Goal: Information Seeking & Learning: Learn about a topic

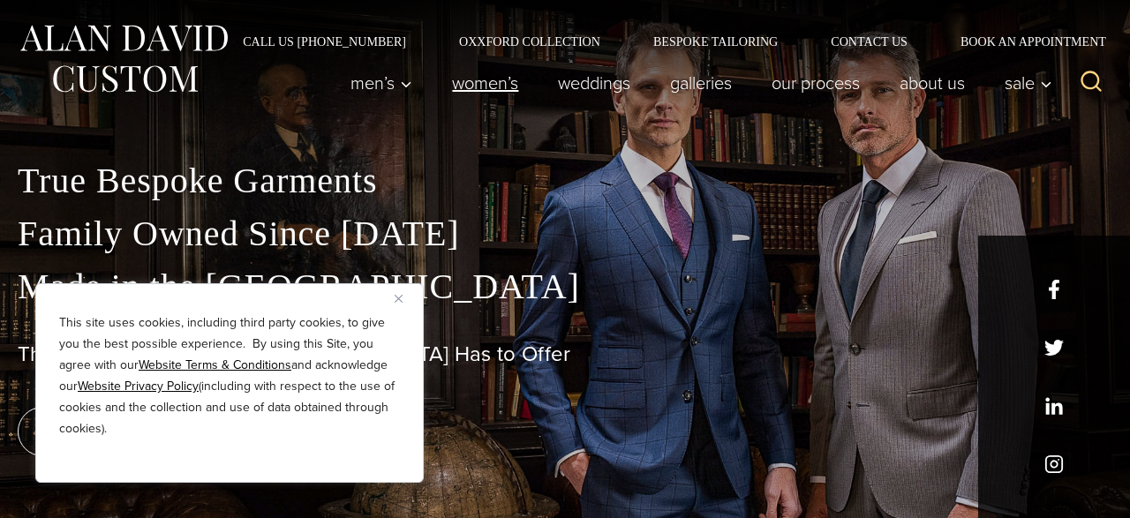
click at [490, 80] on link "Women’s" at bounding box center [486, 82] width 106 height 35
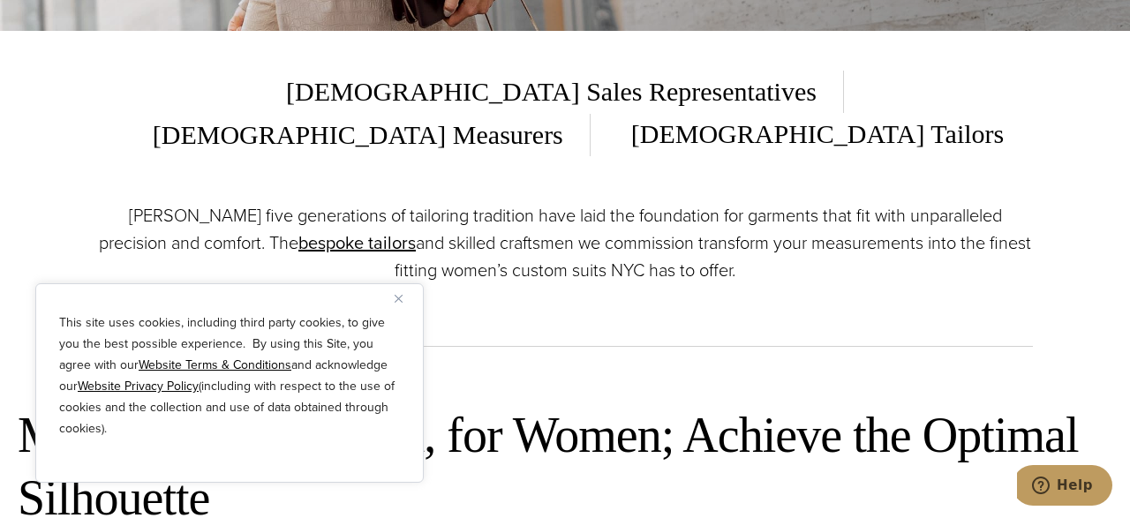
click at [400, 301] on img "Close" at bounding box center [399, 299] width 8 height 8
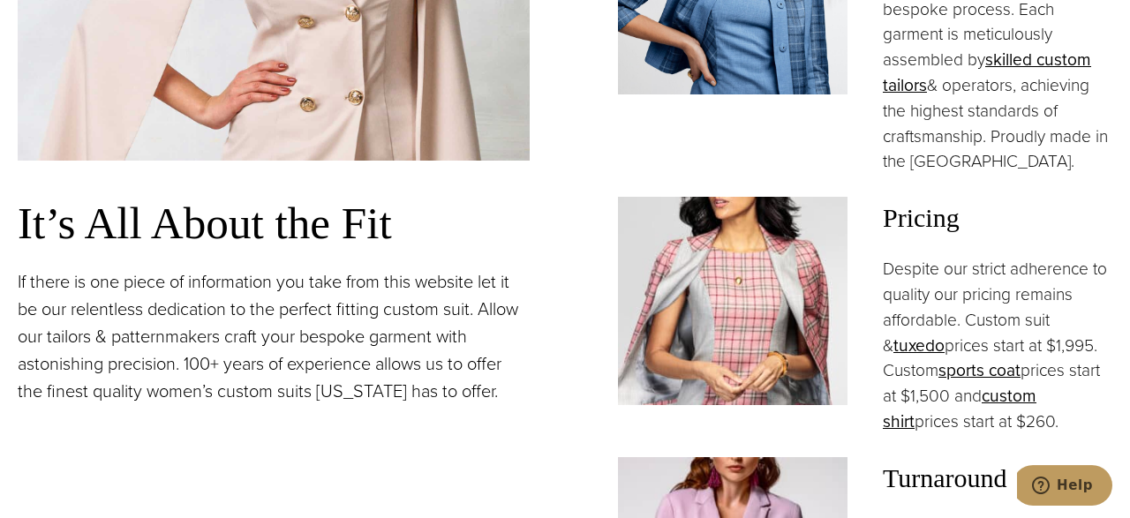
scroll to position [1464, 0]
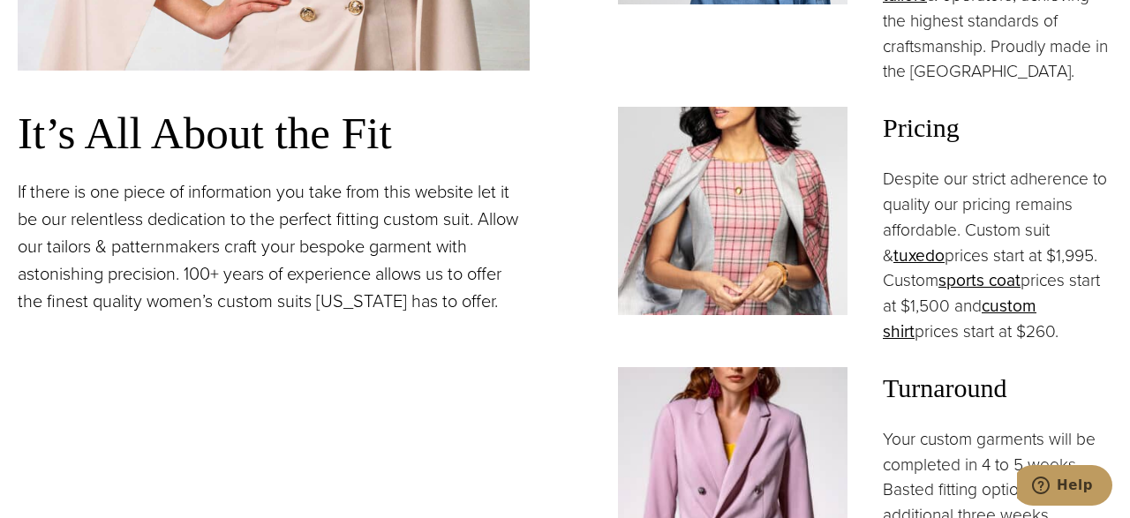
click at [966, 219] on p "Despite our strict adherence to quality our pricing remains affordable. Custom …" at bounding box center [998, 256] width 230 height 178
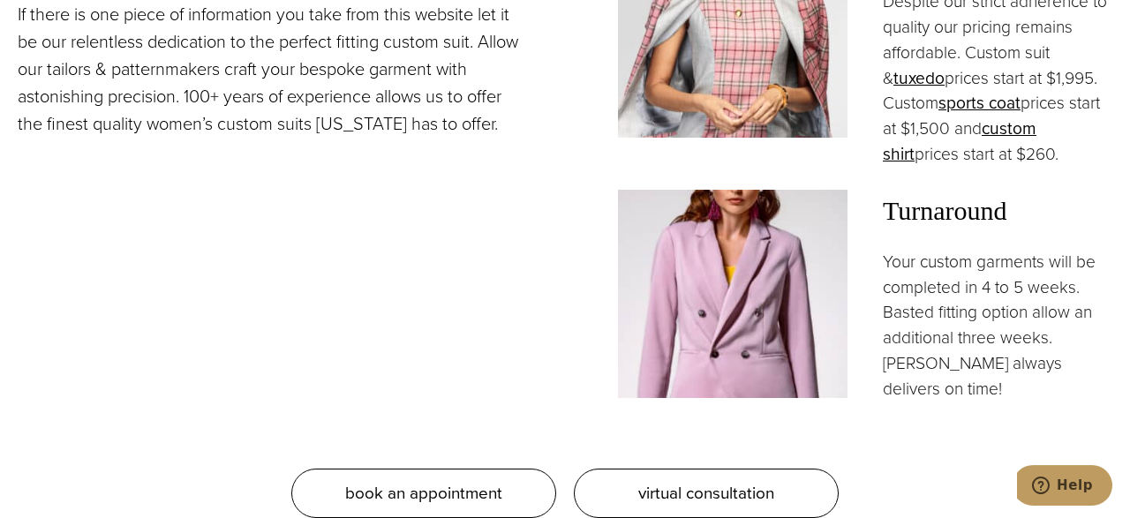
scroll to position [1648, 0]
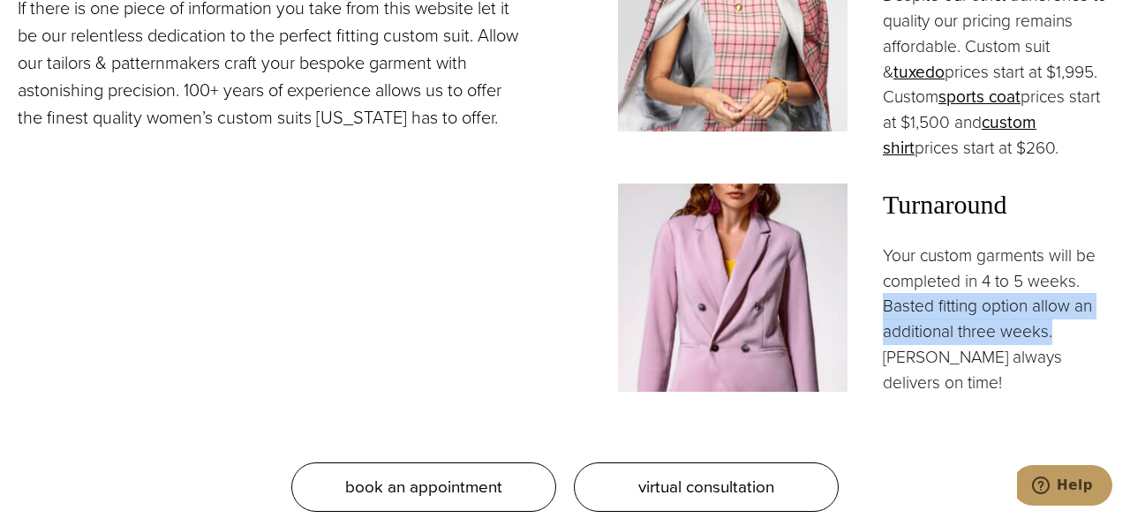
drag, startPoint x: 884, startPoint y: 275, endPoint x: 1052, endPoint y: 291, distance: 168.6
click at [1052, 291] on p "Your custom garments will be completed in 4 to 5 weeks. Basted fitting option a…" at bounding box center [998, 320] width 230 height 153
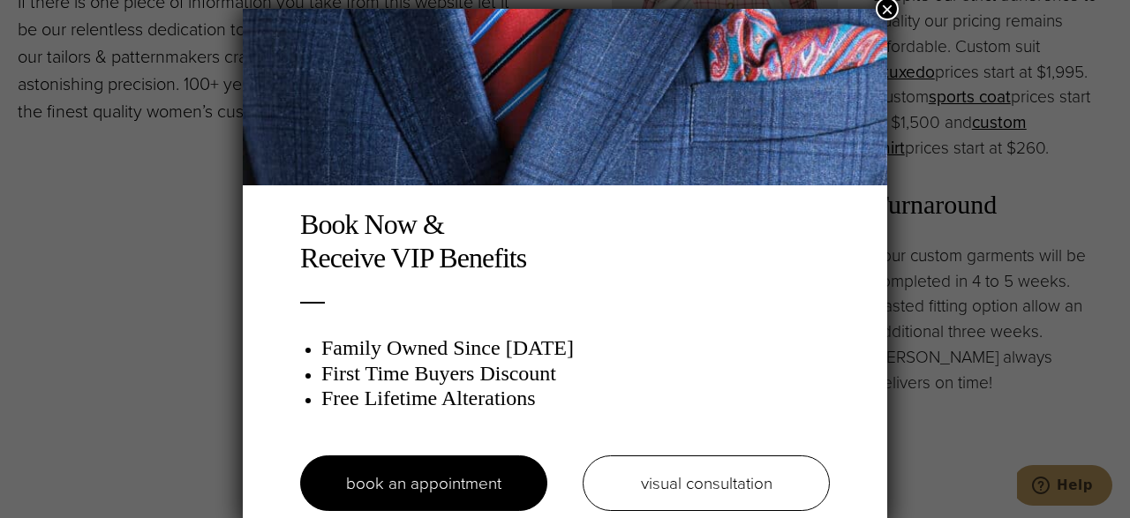
click at [184, 153] on div "Book Now & Receive VIP Benefits Family Owned Since 1913 First Time Buyers Disco…" at bounding box center [565, 259] width 1130 height 518
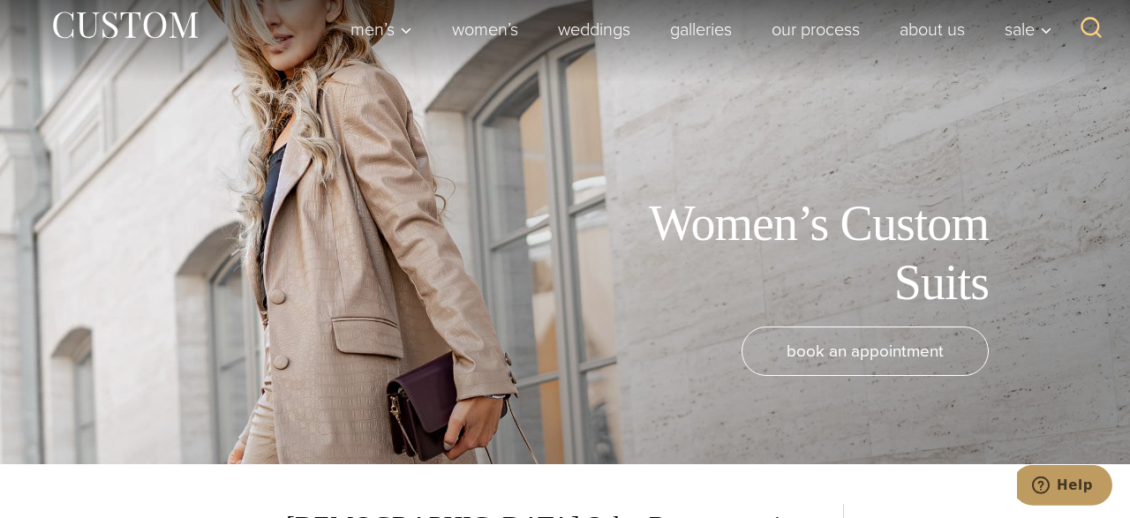
scroll to position [0, 0]
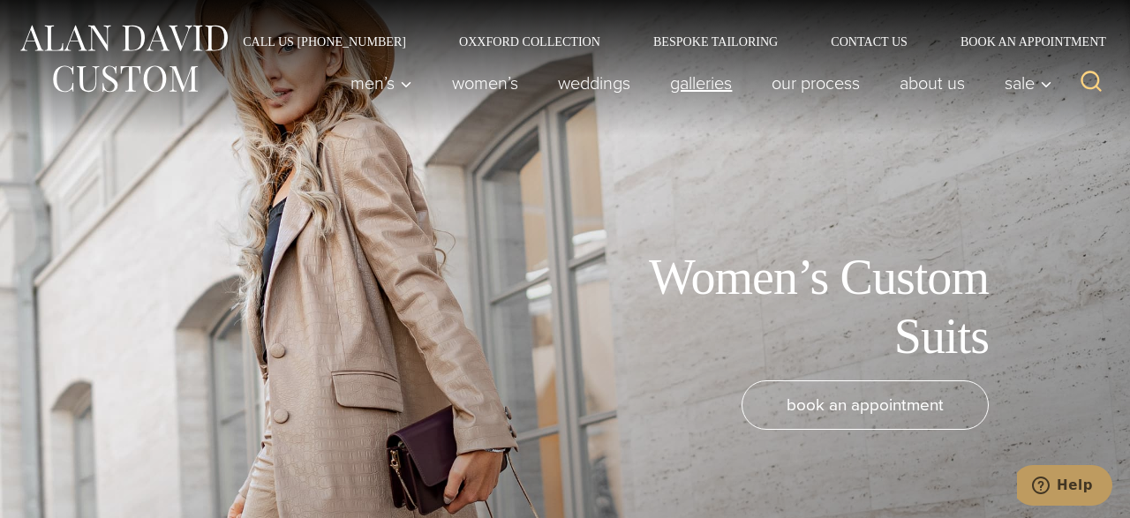
click at [675, 93] on link "Galleries" at bounding box center [702, 82] width 102 height 35
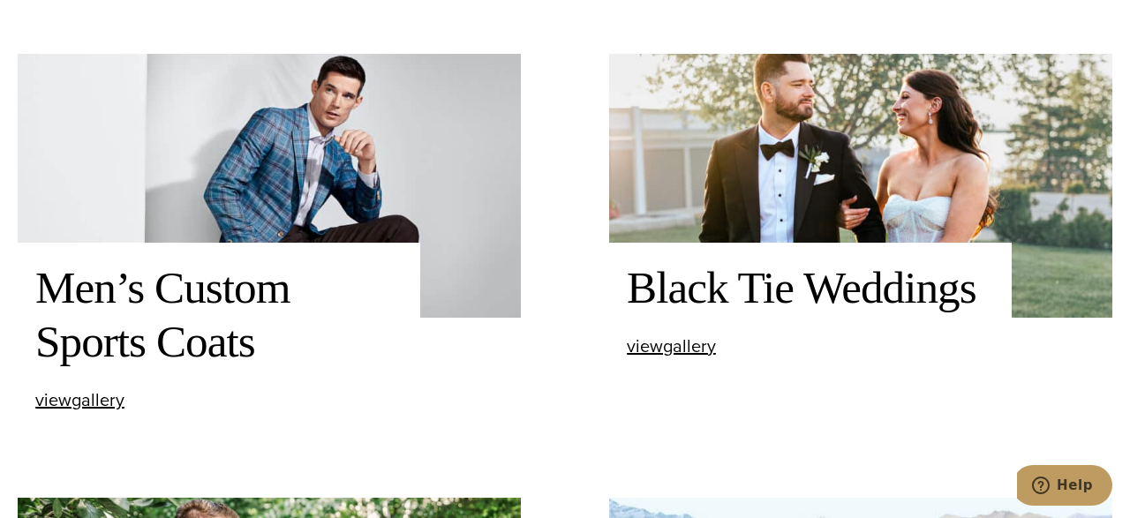
scroll to position [1464, 0]
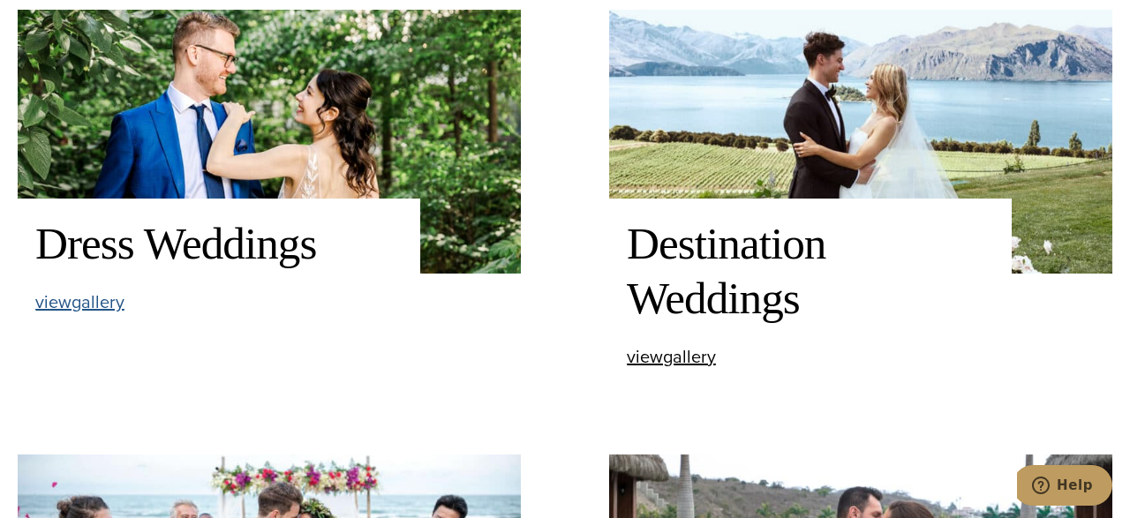
click at [110, 299] on span "view Dress Weddings gallery" at bounding box center [79, 302] width 89 height 26
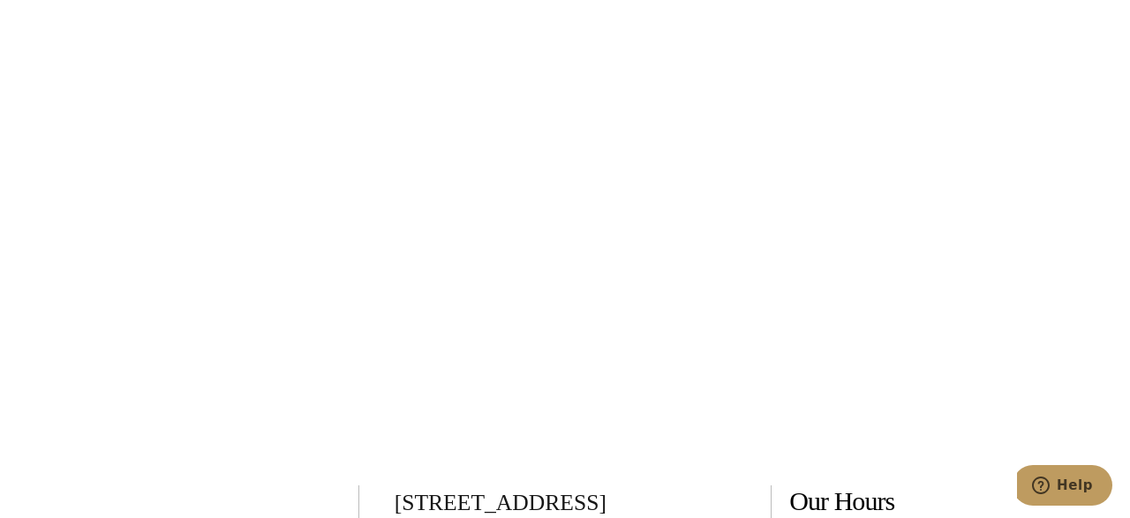
scroll to position [5293, 0]
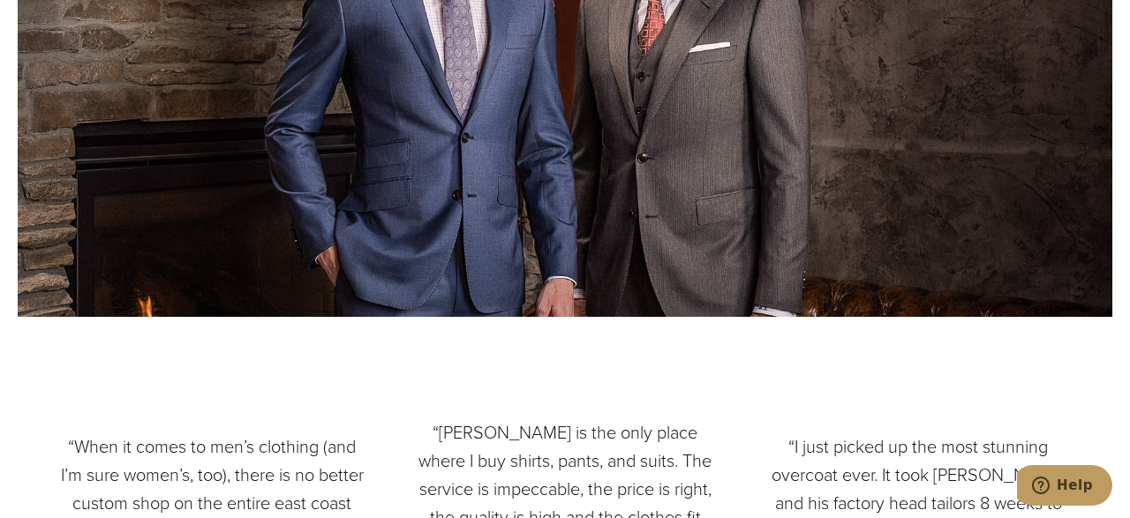
scroll to position [2440, 0]
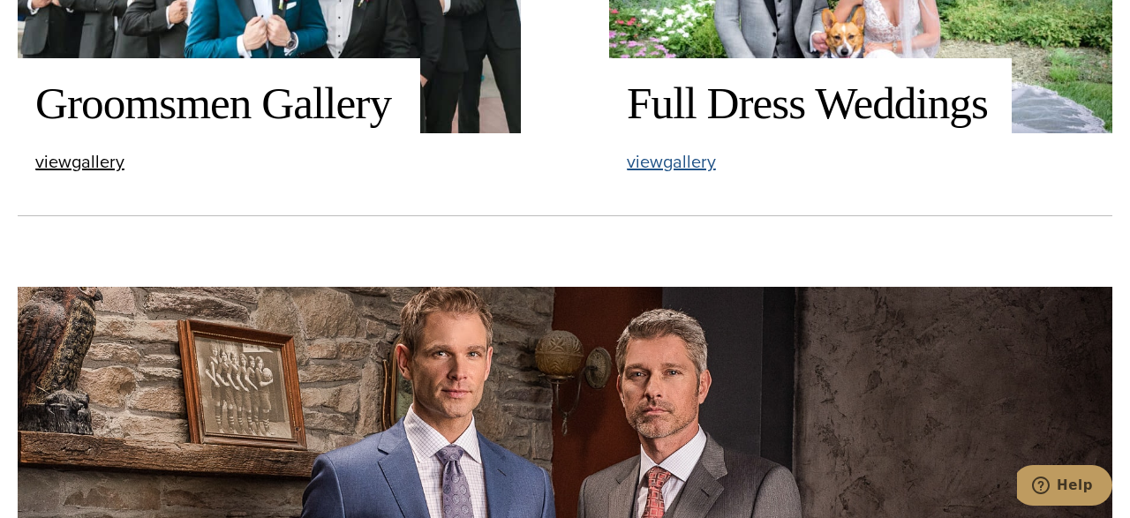
click at [675, 168] on span "view Full Dress Weddings gallery" at bounding box center [671, 161] width 89 height 26
